Goal: Navigation & Orientation: Find specific page/section

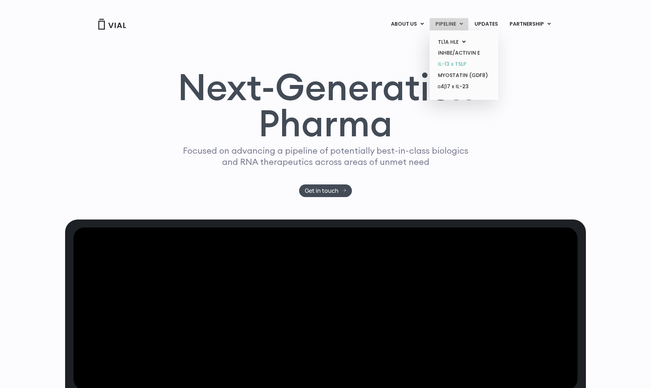
click at [445, 64] on link "IL-13 x TSLP" at bounding box center [463, 64] width 63 height 11
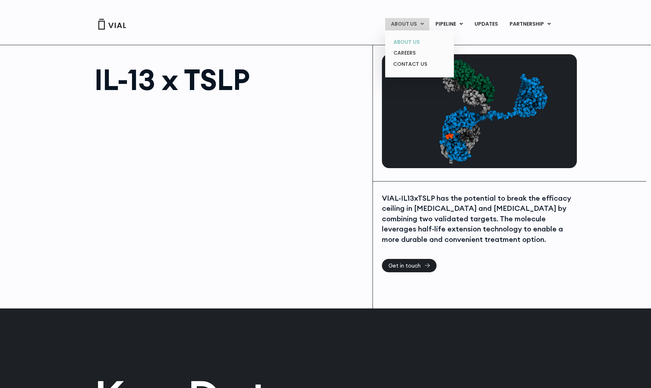
click at [396, 41] on link "ABOUT US" at bounding box center [419, 42] width 63 height 11
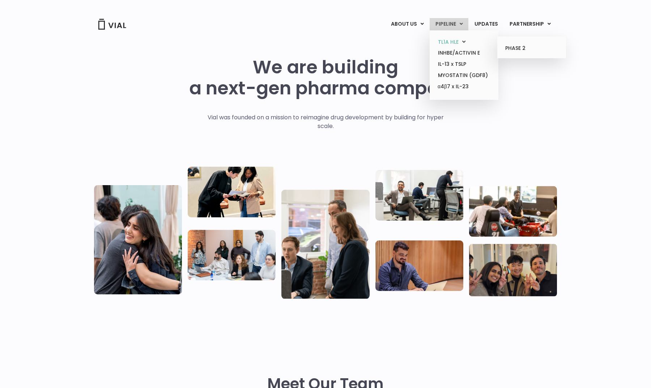
click at [449, 43] on link "TL1A HLE" at bounding box center [463, 42] width 63 height 11
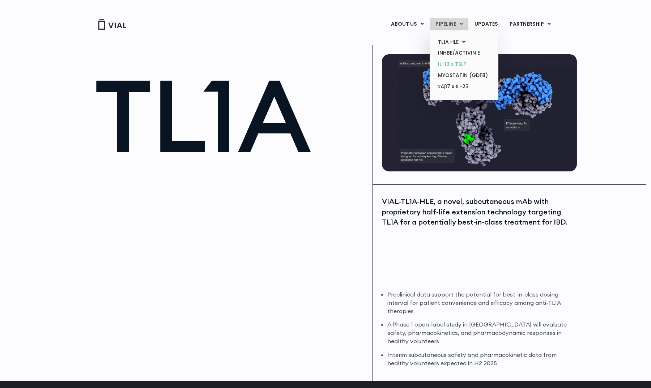
click at [444, 60] on link "IL-13 x TSLP" at bounding box center [463, 64] width 63 height 11
